Goal: Find specific page/section

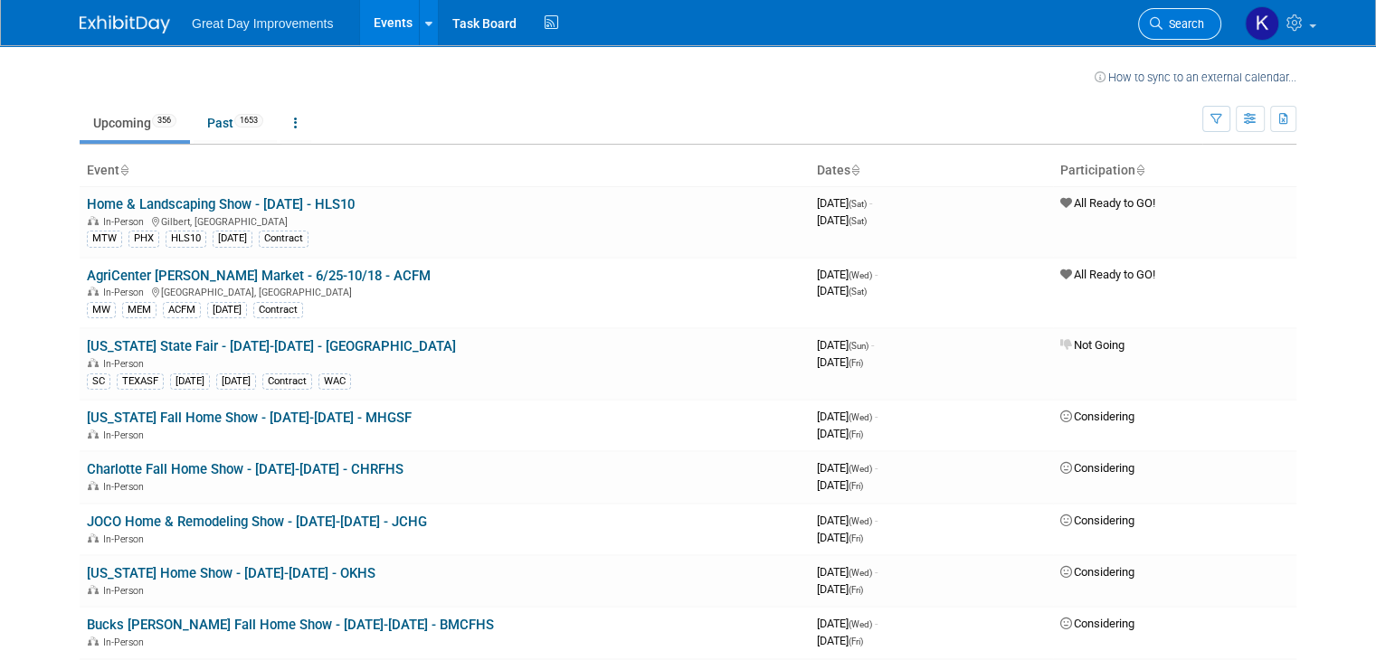
click at [1180, 36] on link "Search" at bounding box center [1179, 24] width 83 height 32
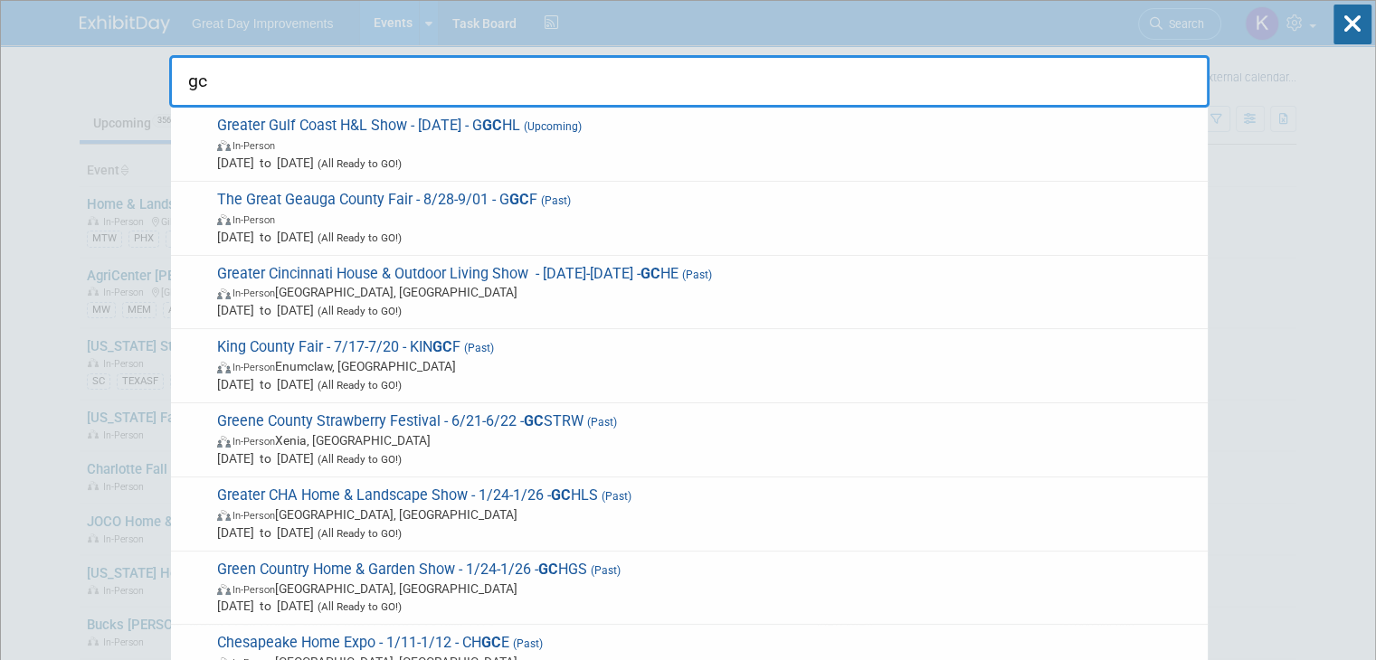
type input "gc"
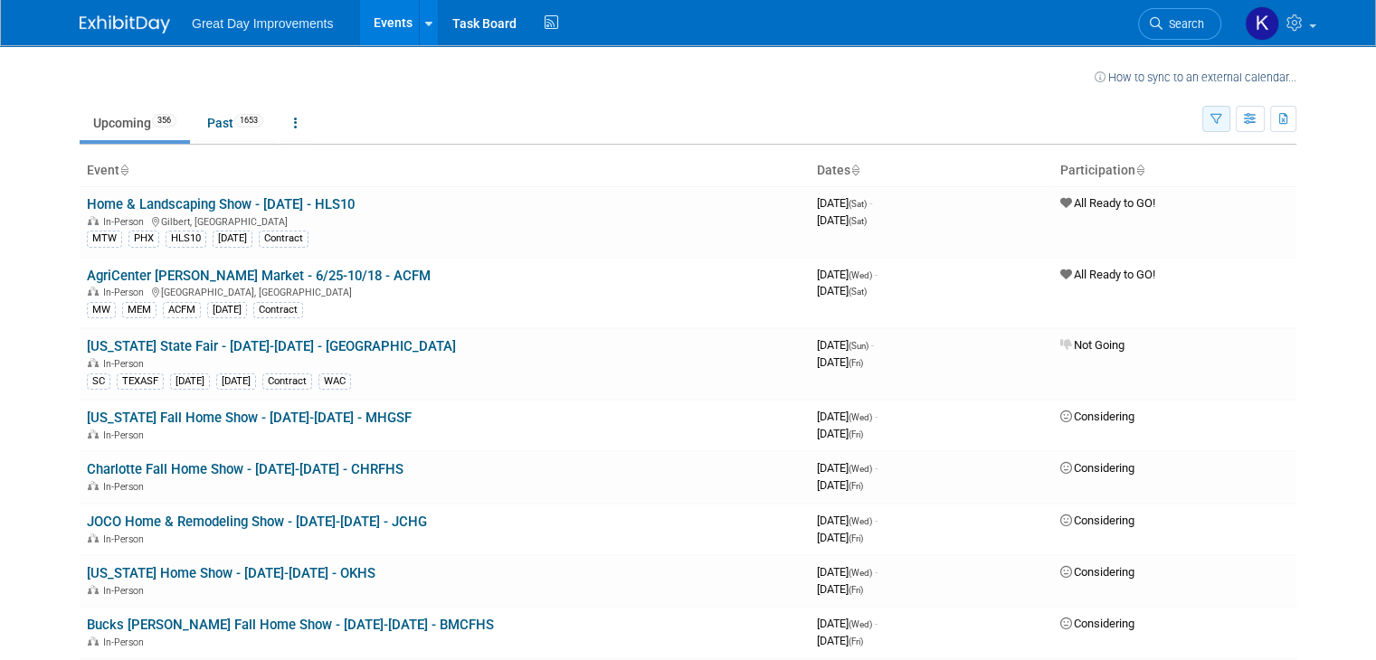
click at [1222, 116] on icon "button" at bounding box center [1216, 120] width 12 height 12
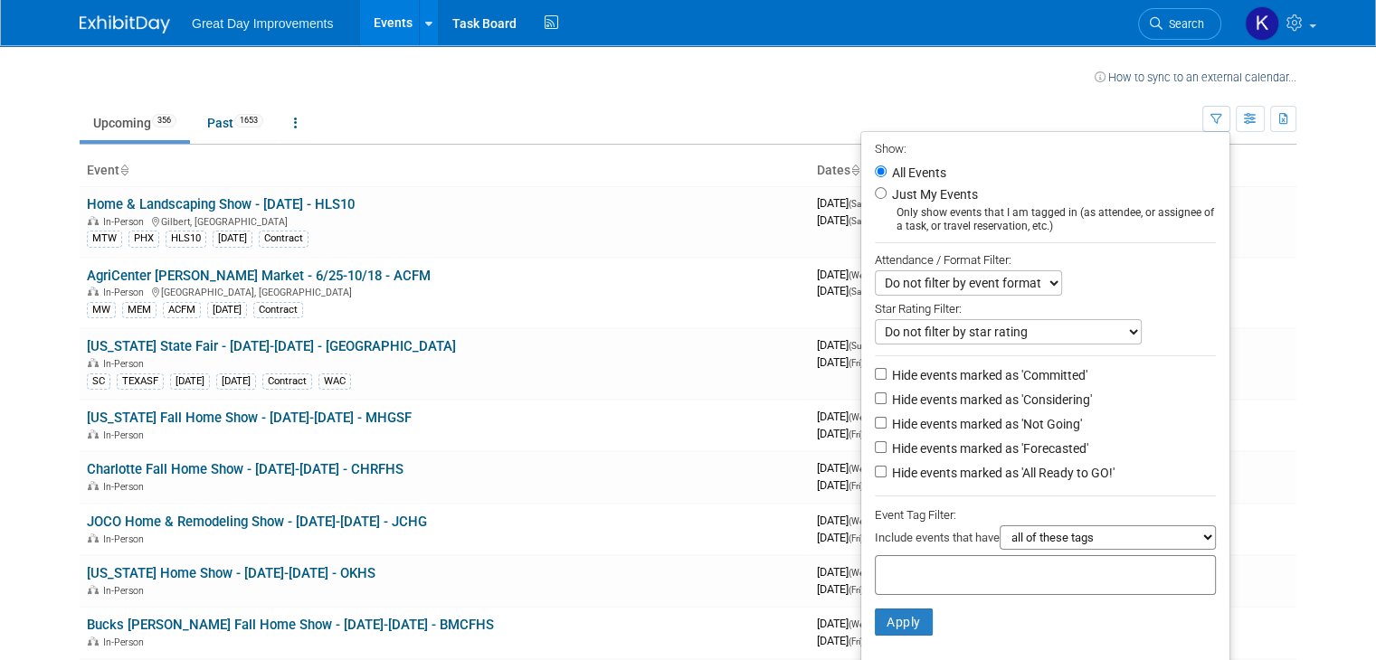
click at [940, 576] on input "text" at bounding box center [955, 573] width 145 height 18
type input "gc"
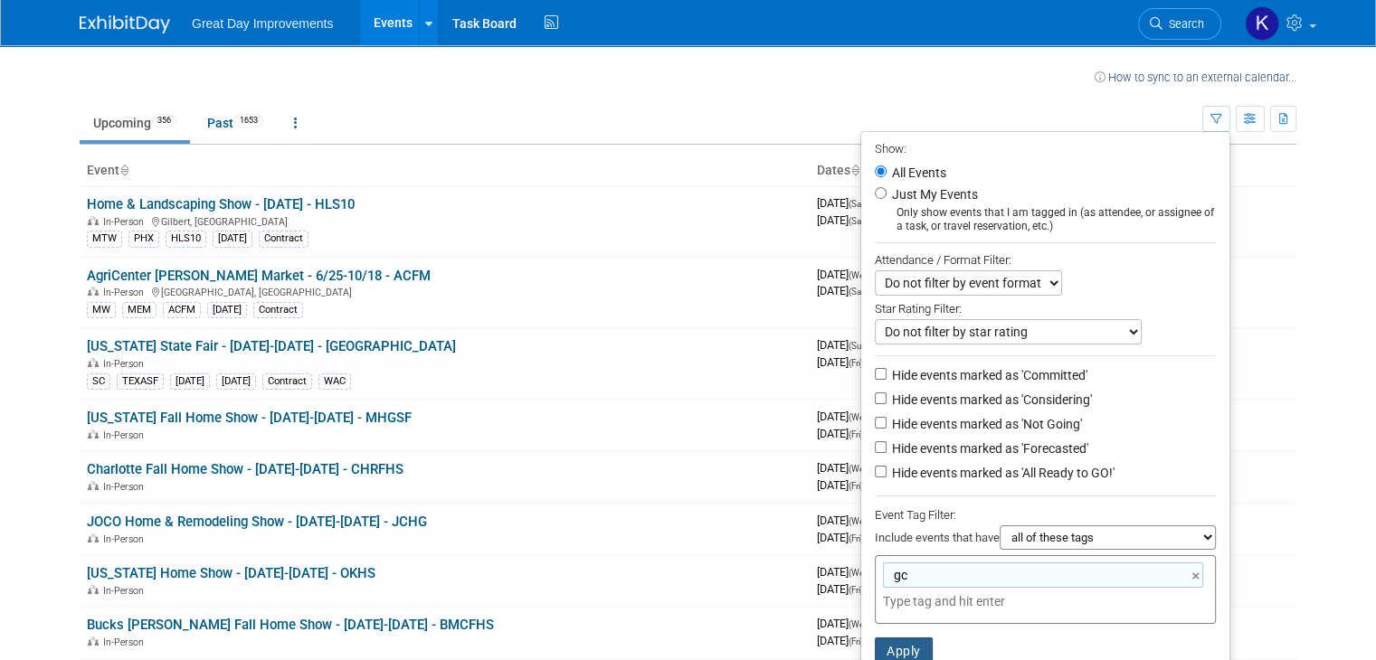
click at [905, 645] on button "Apply" at bounding box center [904, 651] width 58 height 27
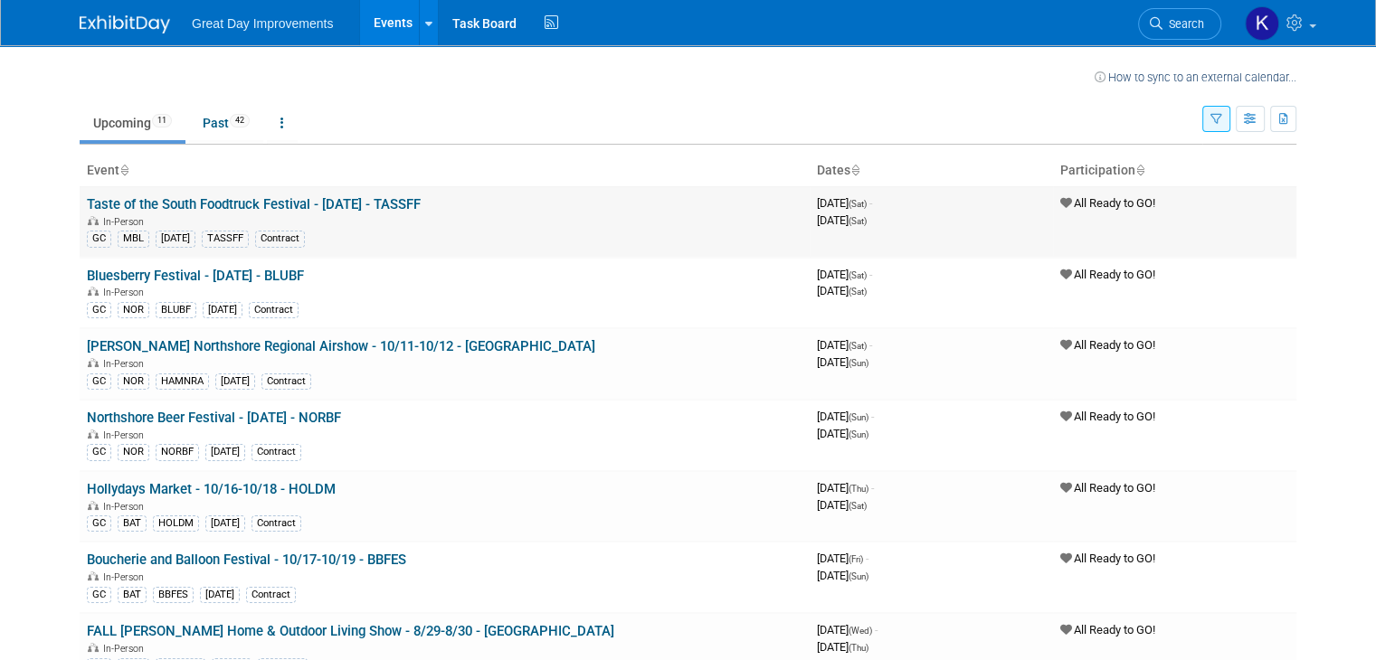
click at [248, 196] on link "Taste of the South Foodtruck Festival - [DATE] - TASSFF" at bounding box center [254, 204] width 334 height 16
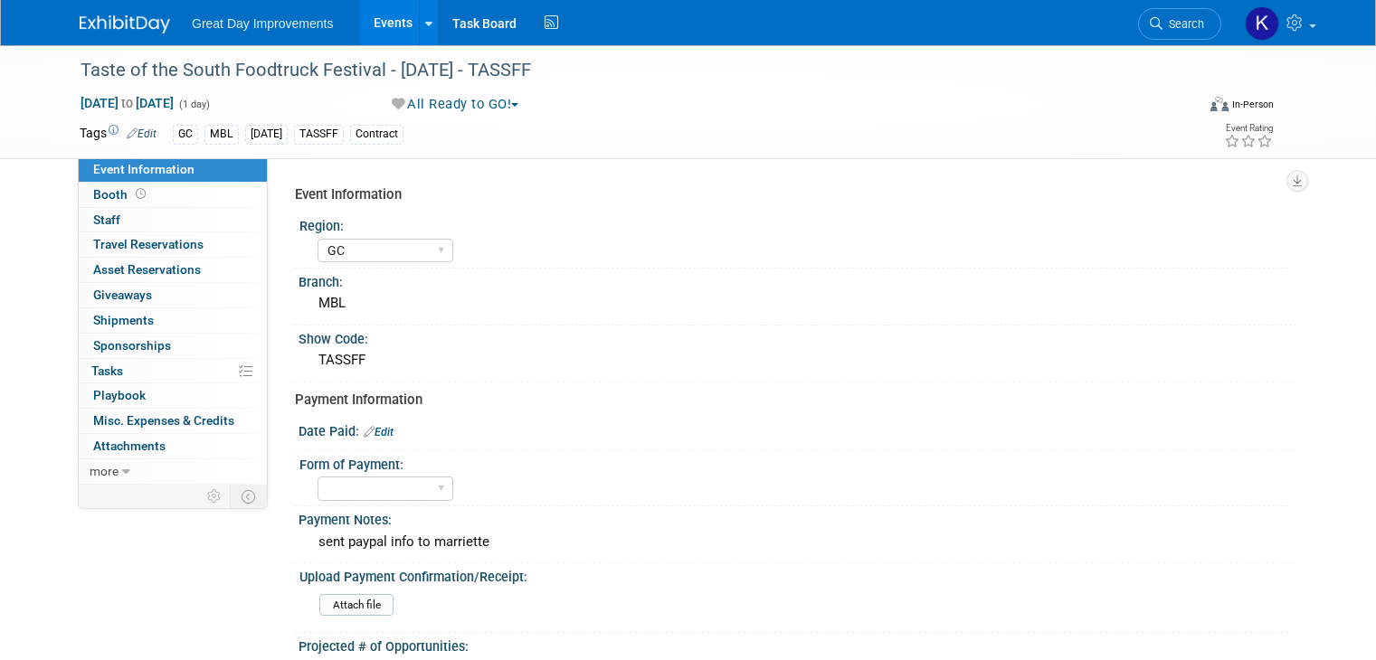
select select "GC"
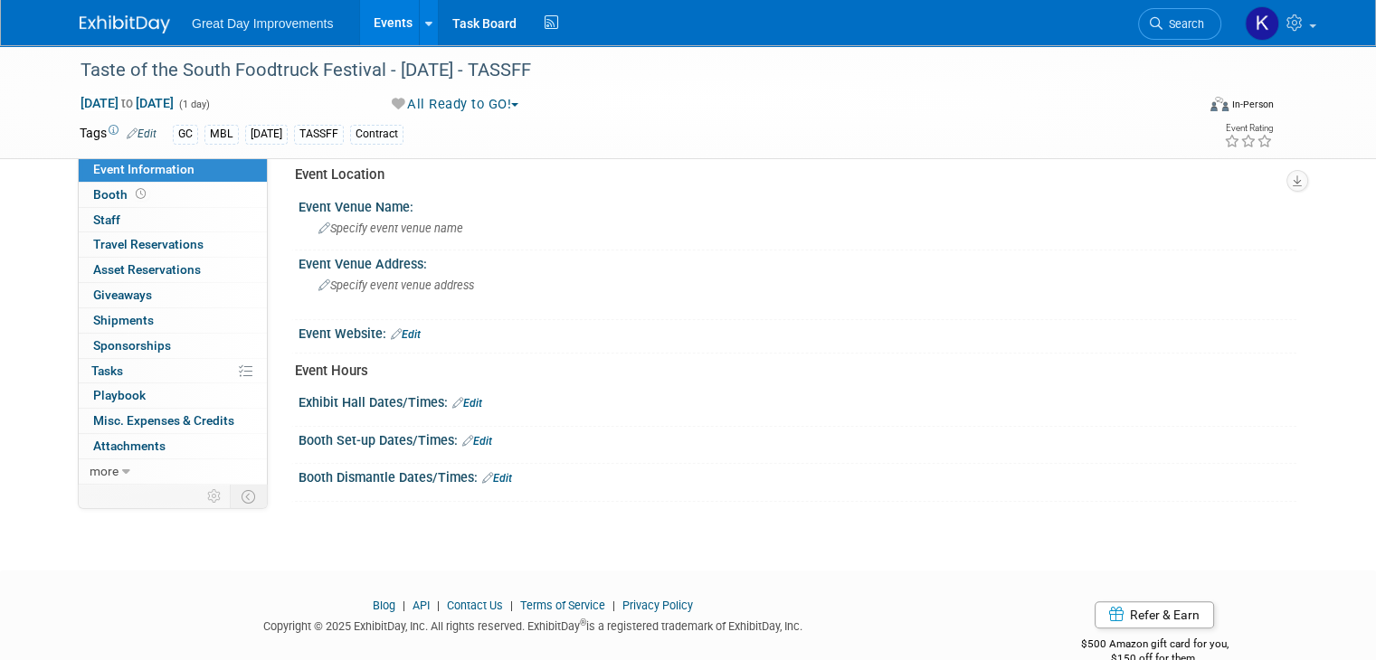
scroll to position [685, 0]
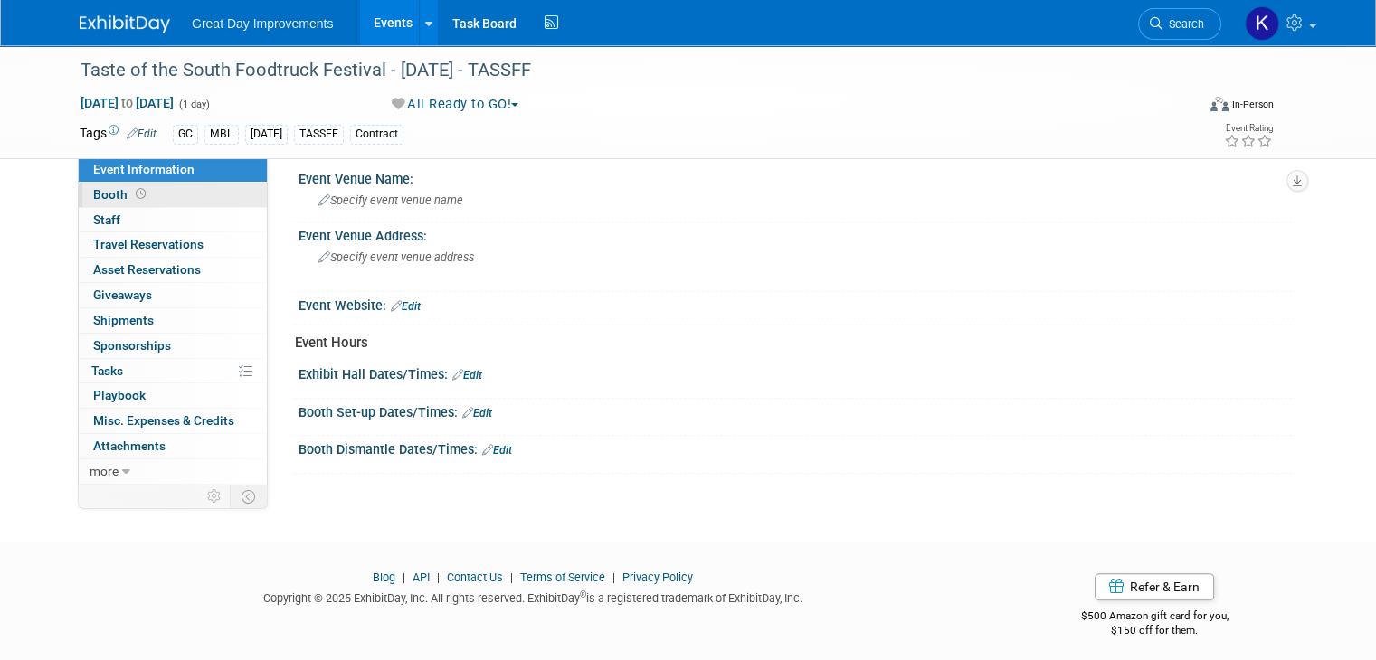
click at [105, 200] on span "Booth" at bounding box center [121, 194] width 56 height 14
